Goal: Task Accomplishment & Management: Manage account settings

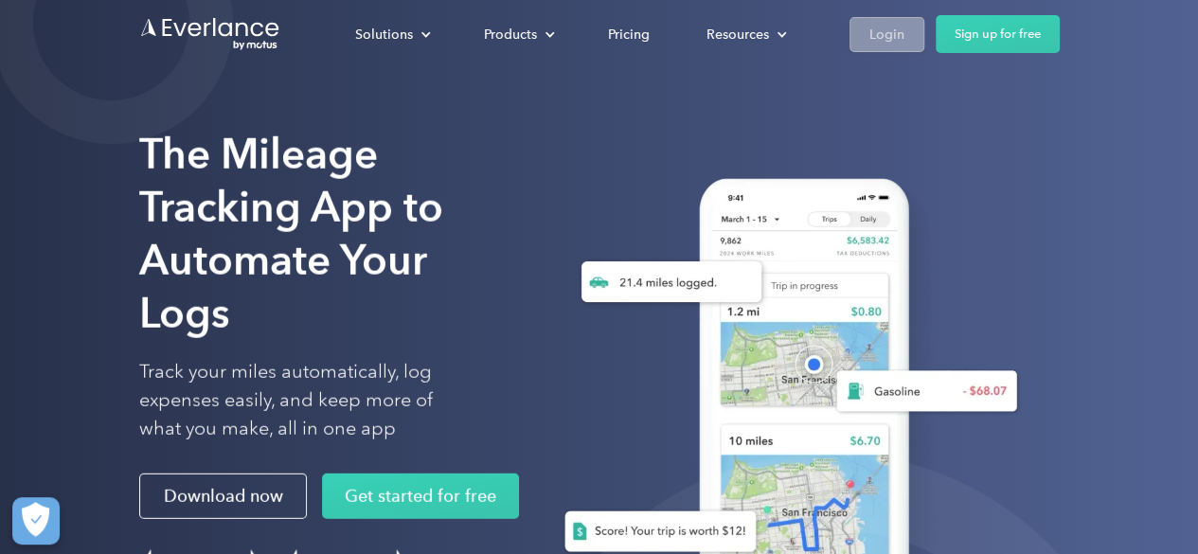
click at [901, 42] on div "Login" at bounding box center [886, 35] width 35 height 24
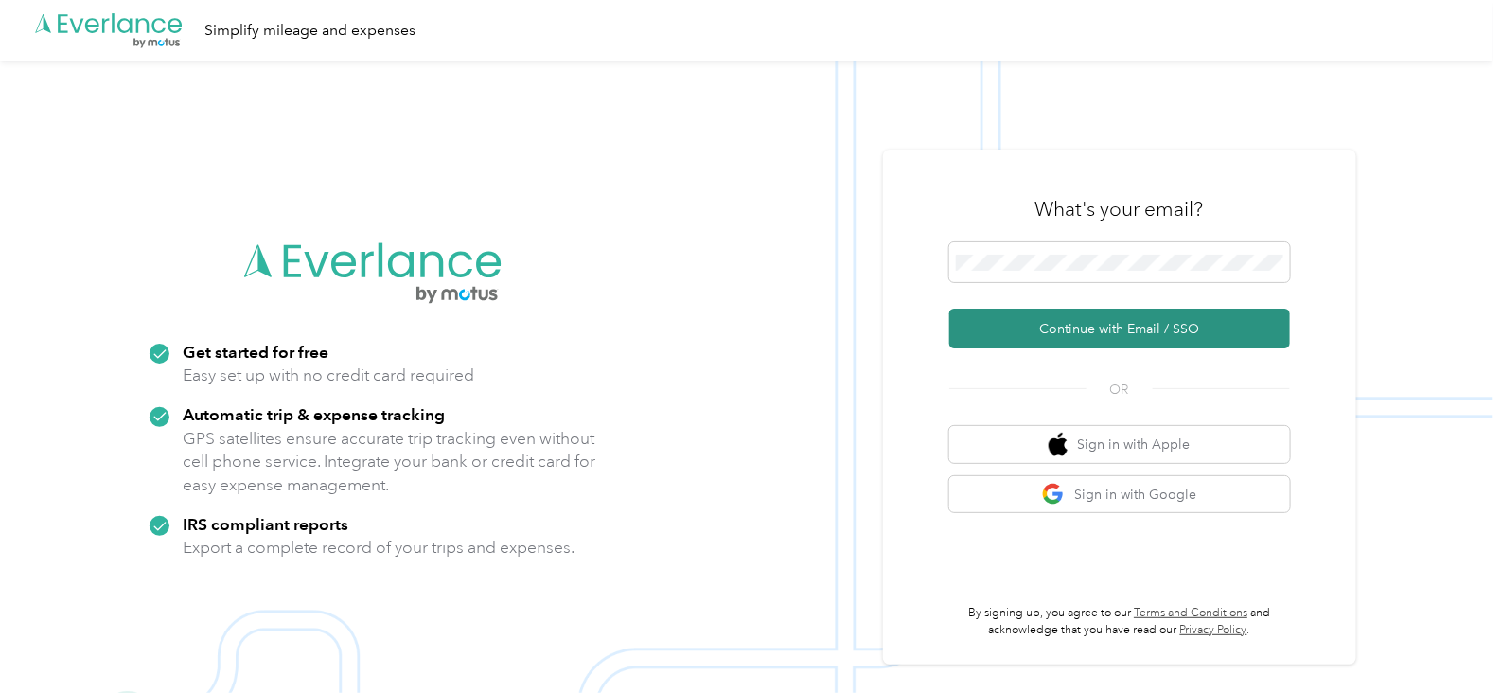
click at [1039, 321] on button "Continue with Email / SSO" at bounding box center [1120, 329] width 341 height 40
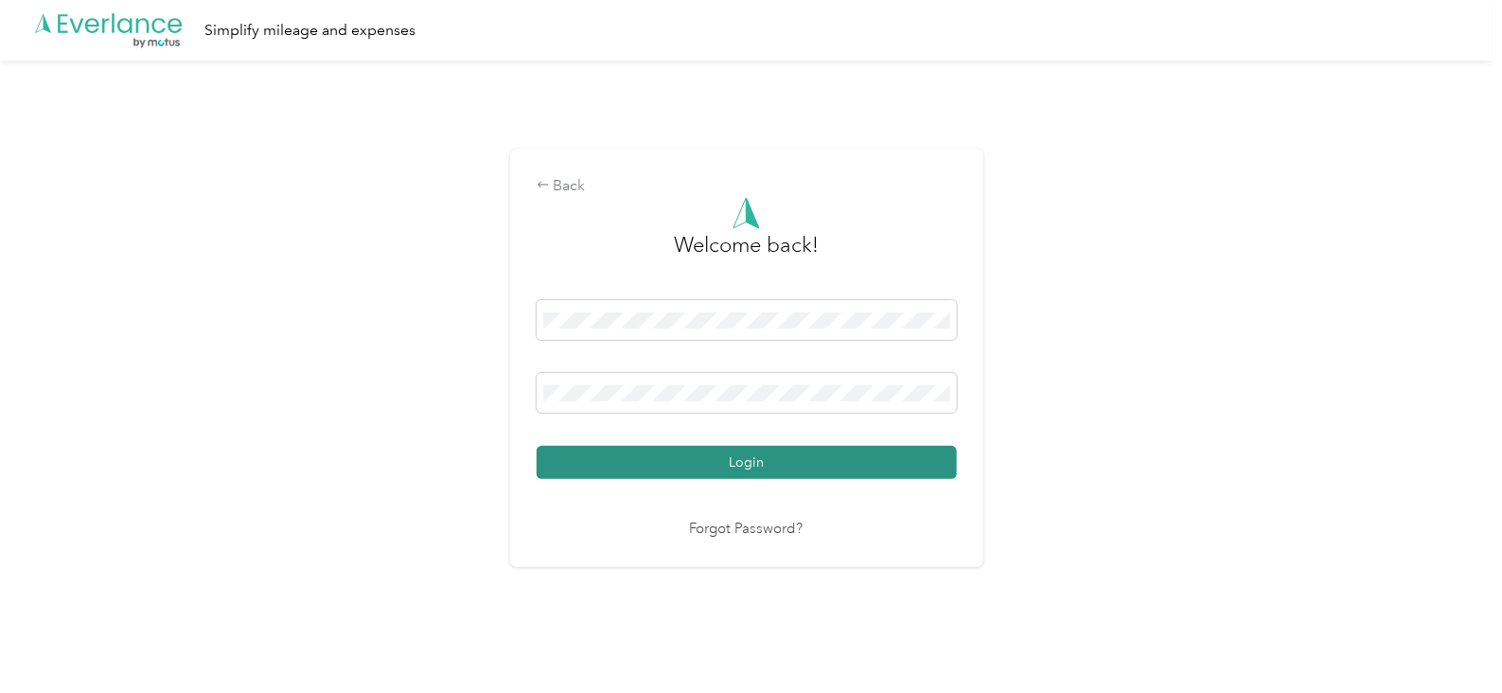
click at [796, 463] on button "Login" at bounding box center [747, 462] width 420 height 33
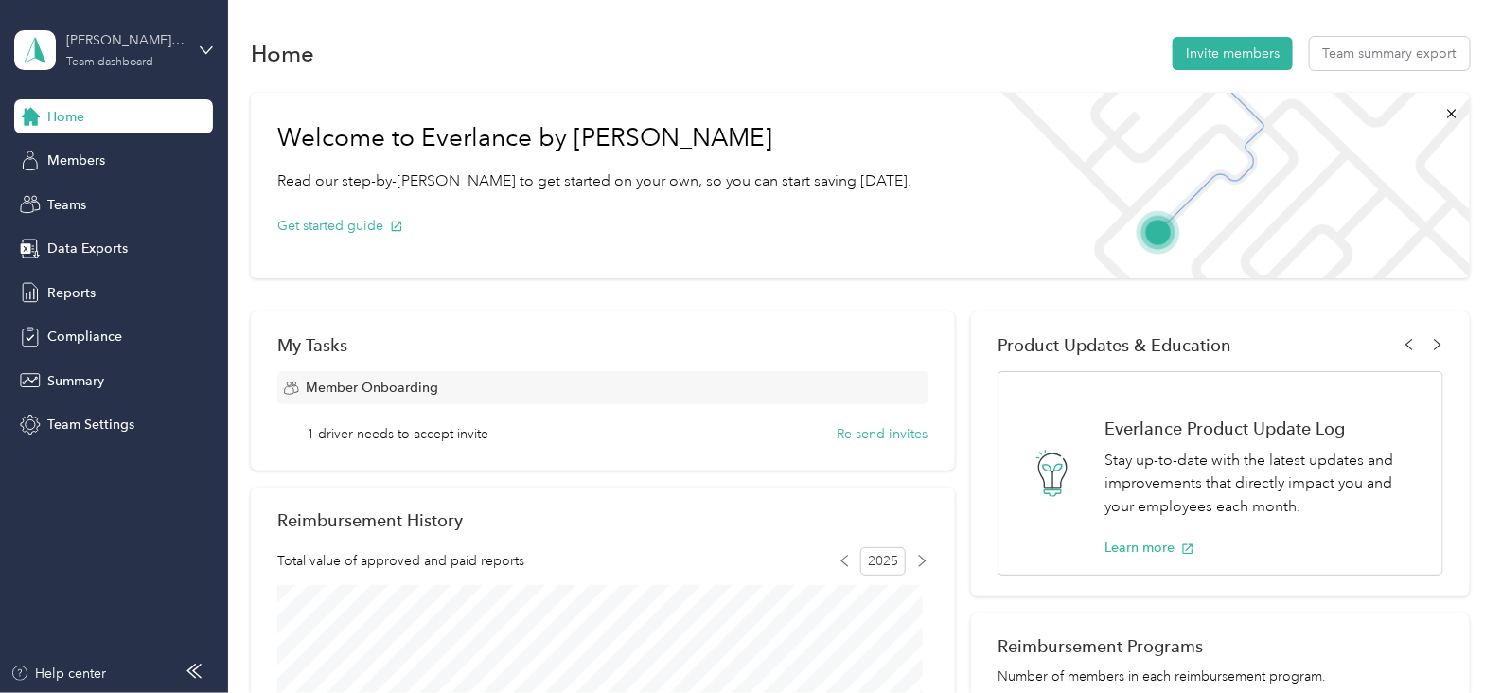
click at [156, 40] on div "Douglas Nakane's team" at bounding box center [125, 40] width 118 height 20
click at [113, 206] on div "Personal dashboard" at bounding box center [266, 197] width 479 height 33
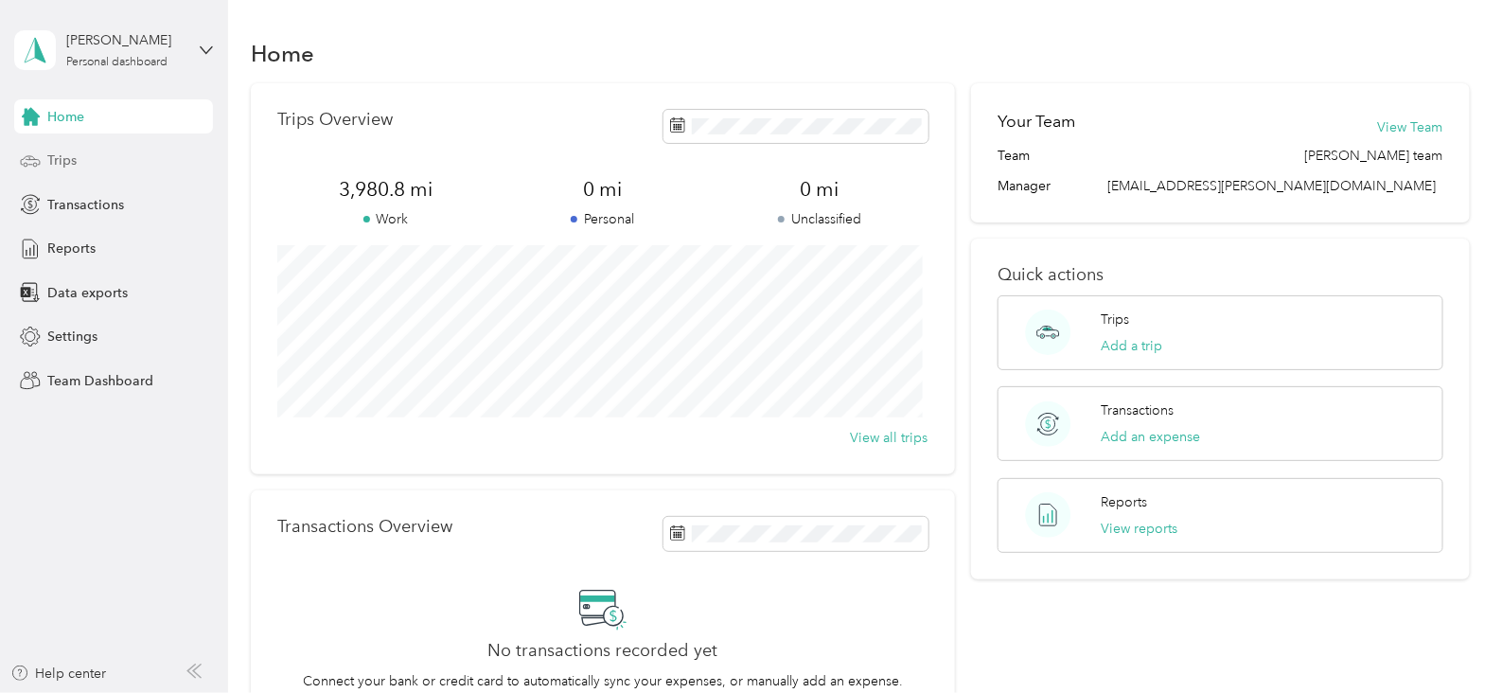
click at [55, 166] on span "Trips" at bounding box center [61, 161] width 29 height 20
